Goal: Information Seeking & Learning: Understand process/instructions

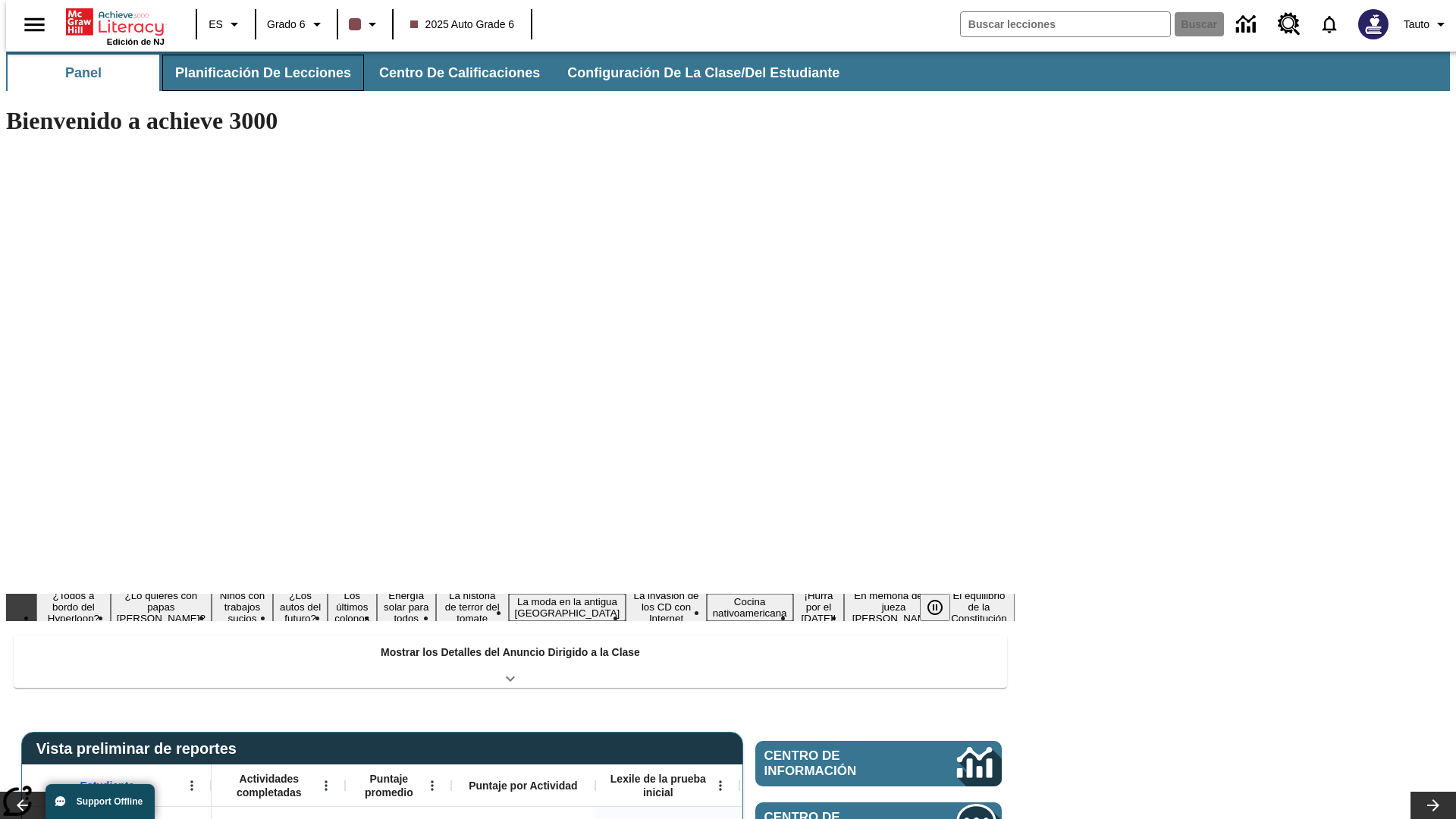
click at [254, 73] on span "Planificación de lecciones" at bounding box center [263, 73] width 176 height 18
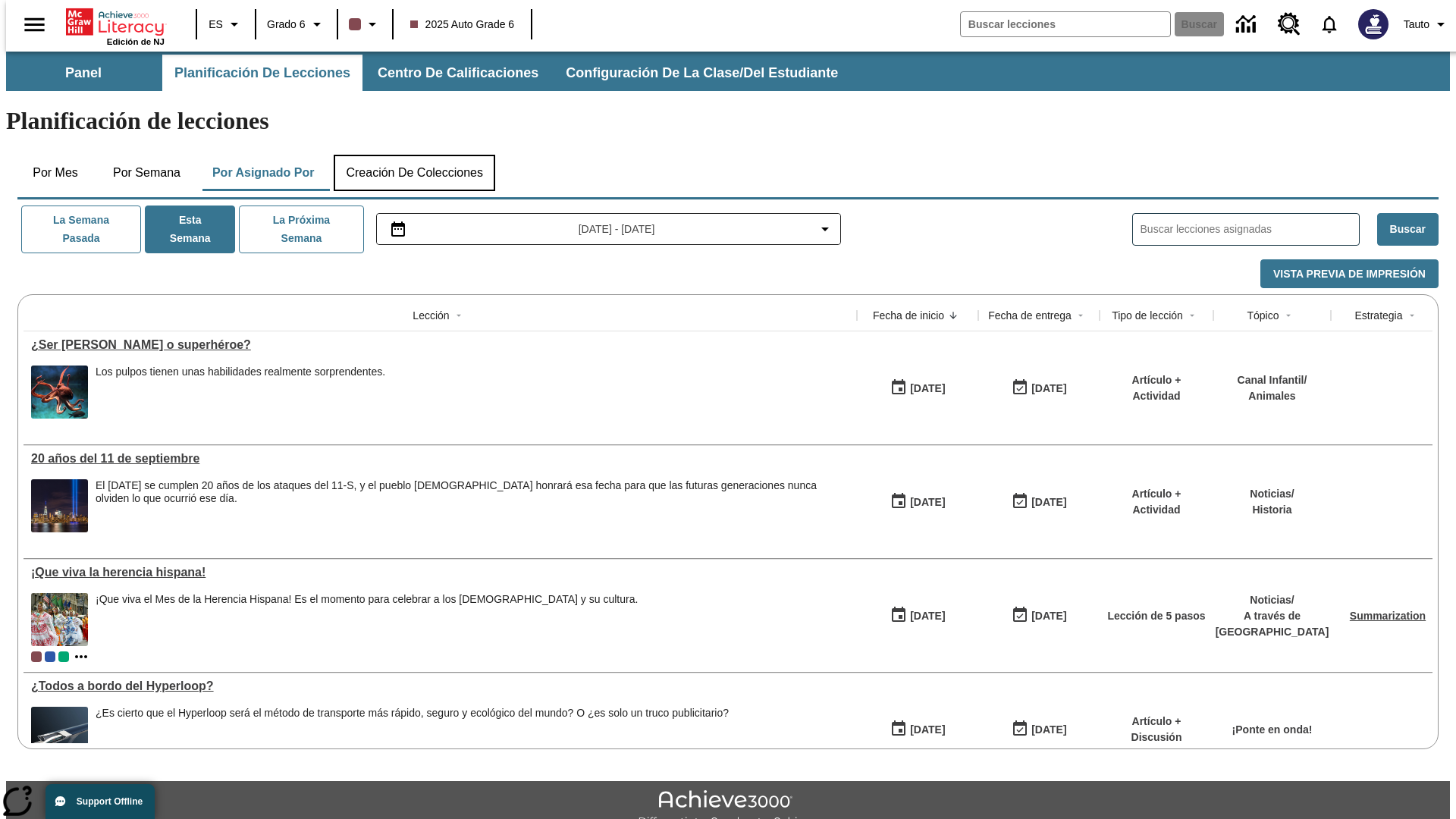
click at [414, 155] on button "Creación de colecciones" at bounding box center [414, 173] width 162 height 36
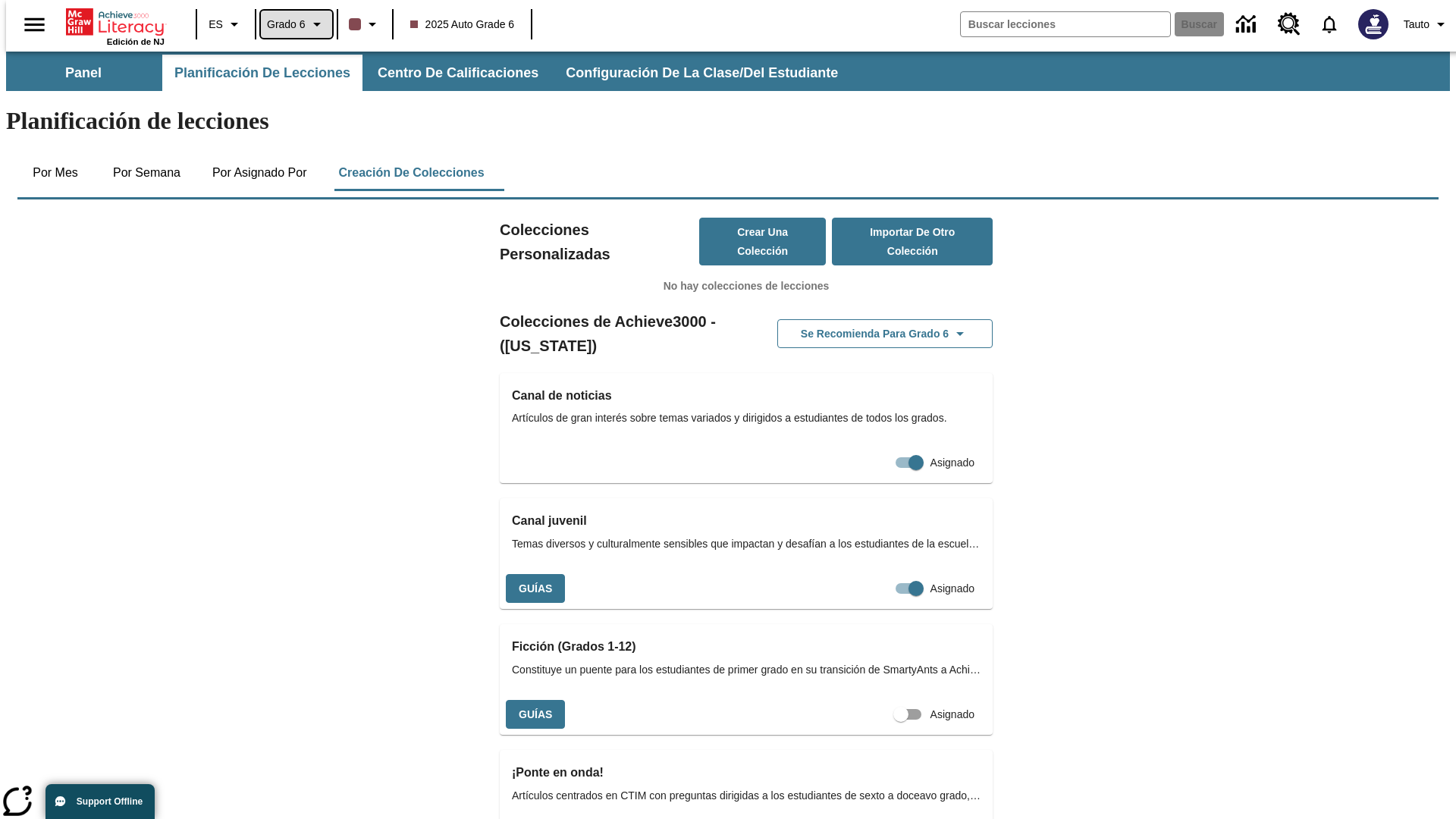
click at [291, 25] on span "Grado 6" at bounding box center [286, 25] width 39 height 16
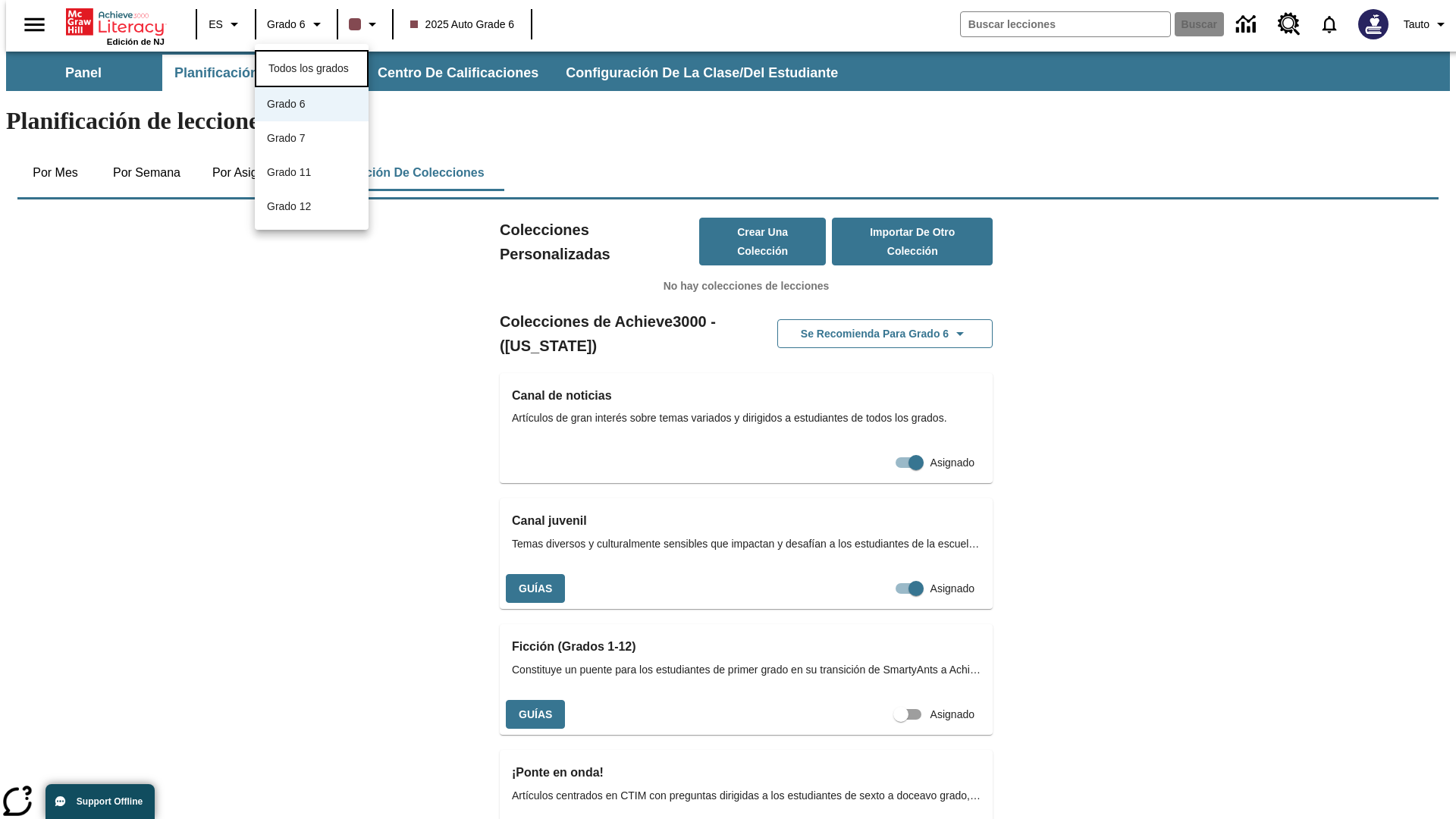
click at [312, 67] on span "Todos los grados" at bounding box center [308, 68] width 80 height 12
